Goal: Participate in discussion: Engage in conversation with other users on a specific topic

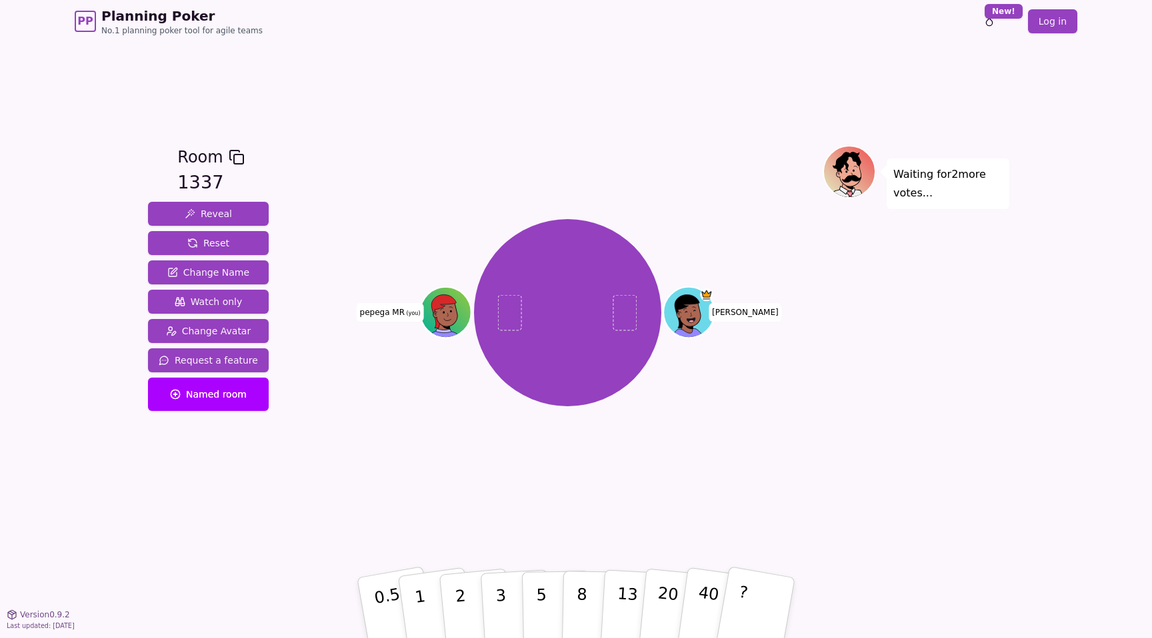
click at [605, 441] on div "[PERSON_NAME] MR (you)" at bounding box center [568, 312] width 510 height 287
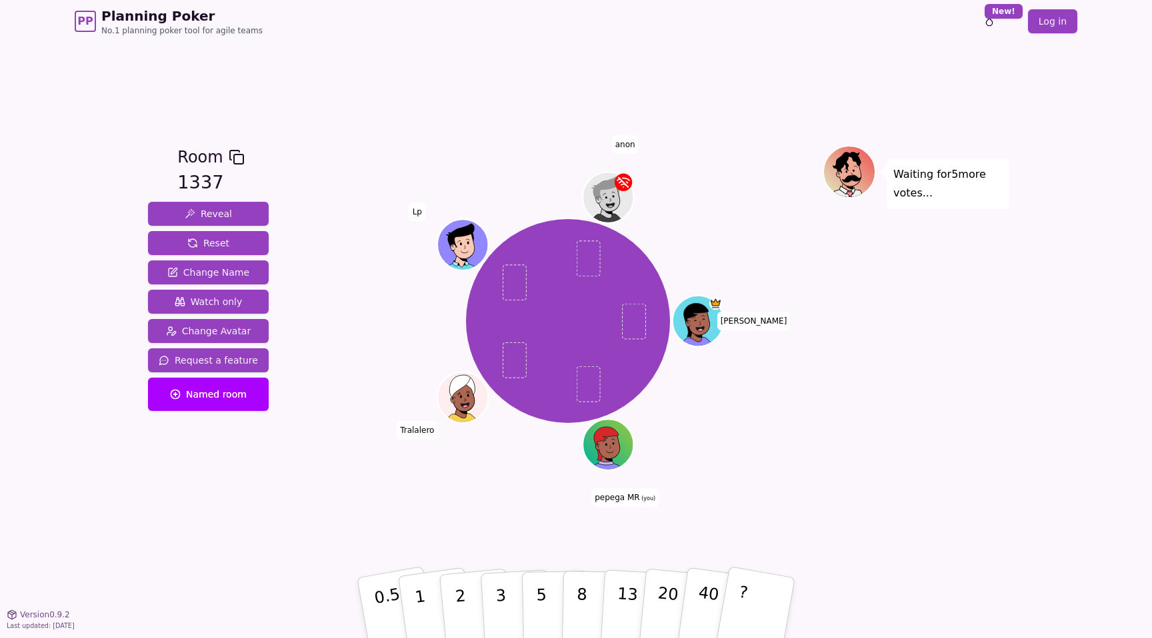
click at [662, 149] on div at bounding box center [568, 157] width 510 height 24
click at [718, 477] on div "[PERSON_NAME] MR (you) [PERSON_NAME] anon" at bounding box center [568, 328] width 510 height 367
click at [683, 179] on div "[PERSON_NAME] MR (you) [PERSON_NAME] anon" at bounding box center [568, 321] width 510 height 304
click at [445, 527] on div "Room 1337 Reveal Reset Change Name Watch only Change Avatar Request a feature N…" at bounding box center [576, 329] width 866 height 572
click at [526, 582] on button "5" at bounding box center [556, 608] width 69 height 101
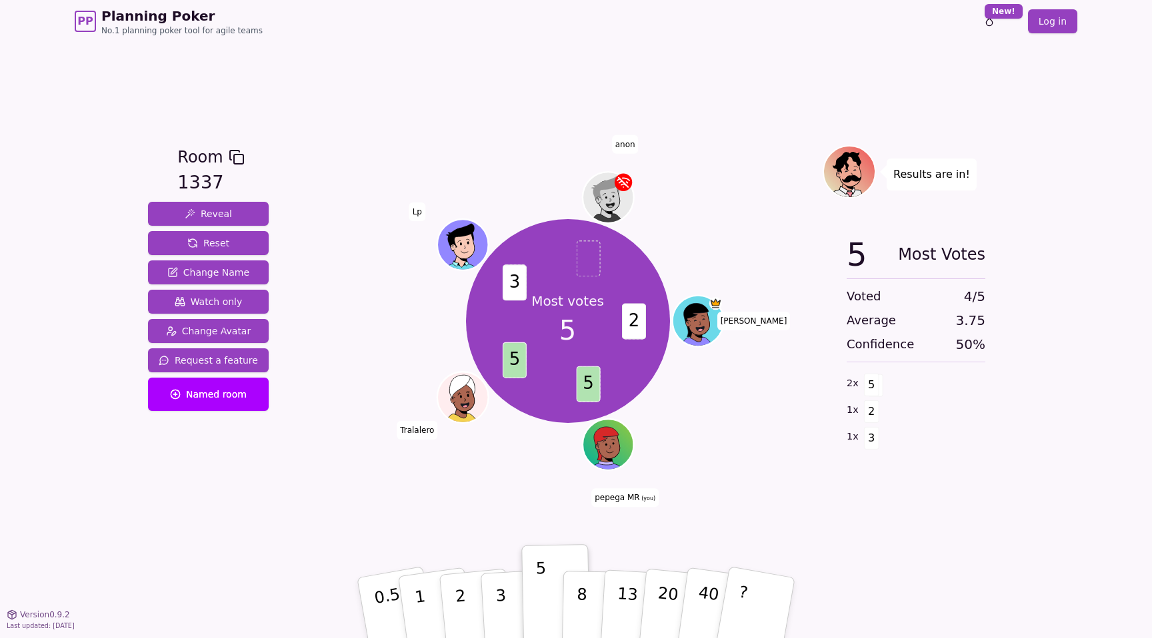
click at [325, 315] on div "Most votes 5 2 5 5 3 [PERSON_NAME] MR (you) [PERSON_NAME] Lp anon" at bounding box center [568, 321] width 510 height 304
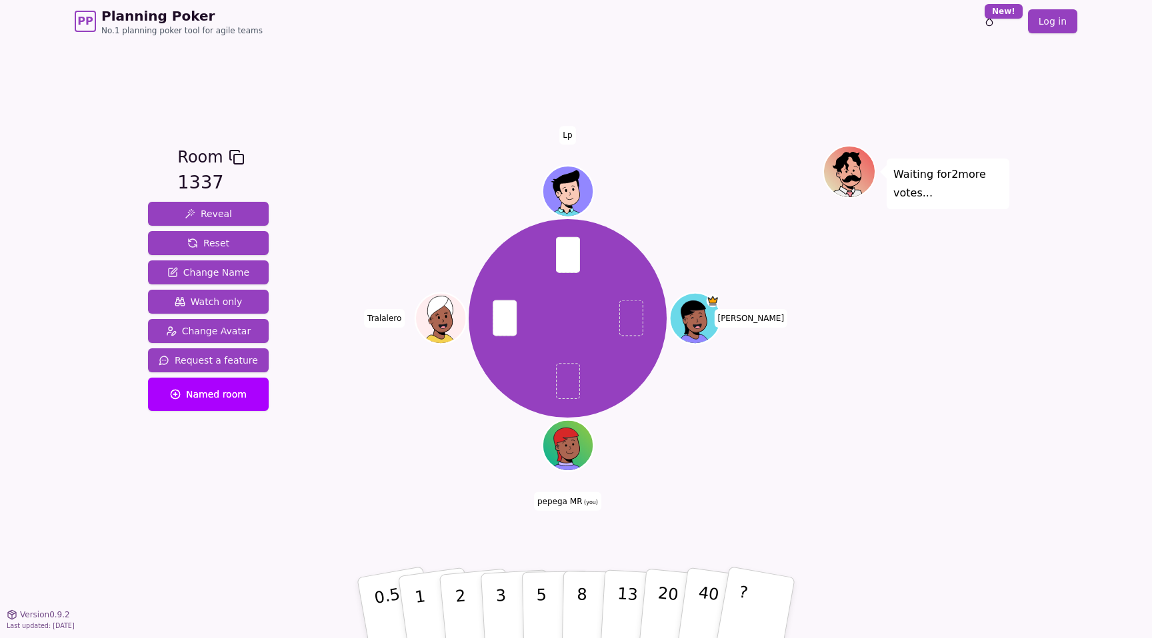
click at [702, 484] on div "[PERSON_NAME] MR (you) [PERSON_NAME]" at bounding box center [568, 328] width 510 height 367
click at [472, 593] on button "2" at bounding box center [476, 609] width 76 height 106
click at [581, 602] on p "8" at bounding box center [581, 608] width 11 height 72
click at [670, 495] on div "[PERSON_NAME] MR (you) [PERSON_NAME]" at bounding box center [568, 328] width 510 height 367
click at [538, 585] on p "5" at bounding box center [541, 609] width 11 height 72
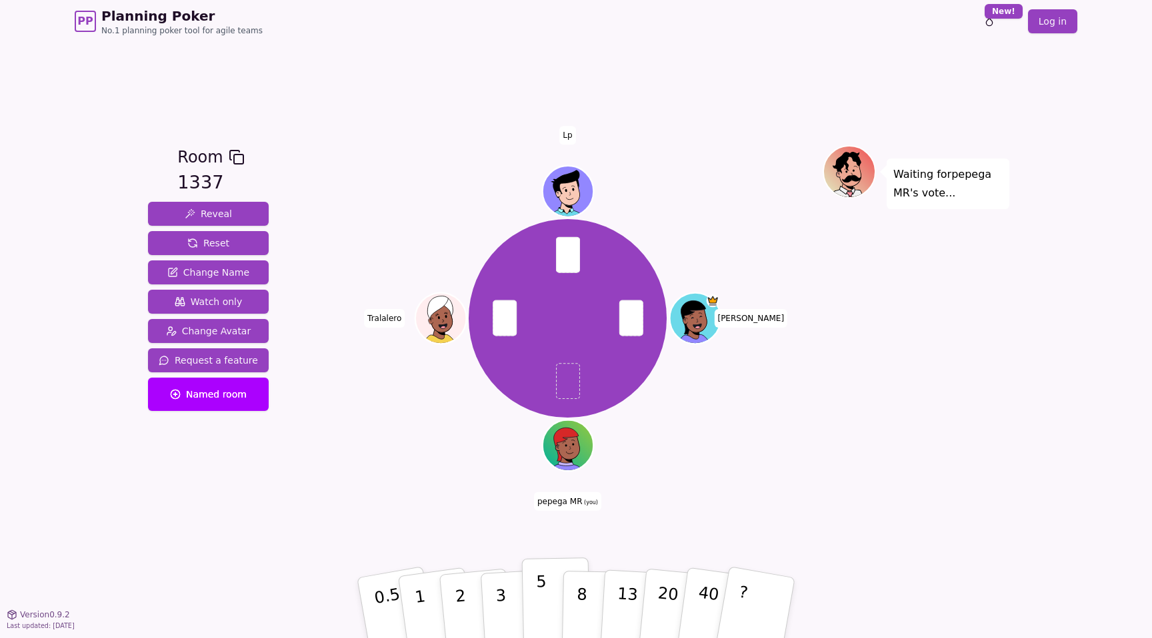
click at [527, 594] on button "5" at bounding box center [556, 608] width 69 height 101
click at [474, 603] on button "2" at bounding box center [476, 609] width 76 height 106
